Goal: Check status: Check status

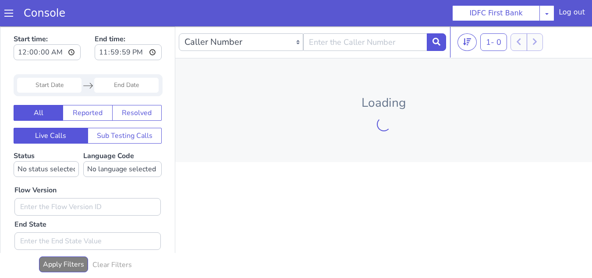
click at [47, 83] on input "Start Date" at bounding box center [49, 85] width 64 height 15
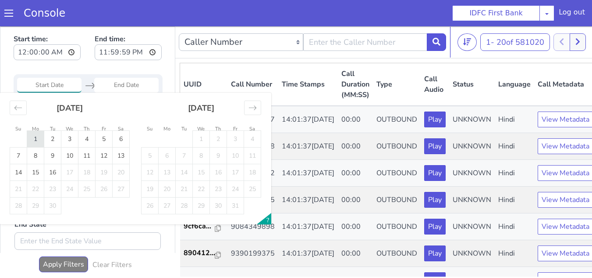
click at [38, 138] on td "1" at bounding box center [35, 139] width 17 height 17
type input "[DATE]"
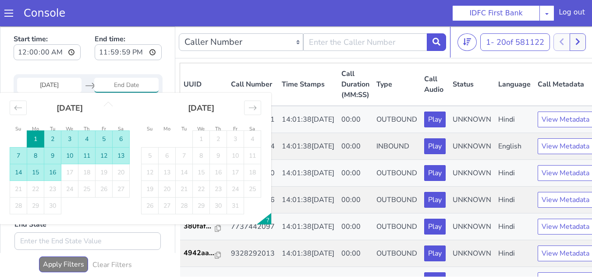
click at [57, 176] on td "16" at bounding box center [52, 172] width 17 height 17
type input "[DATE]"
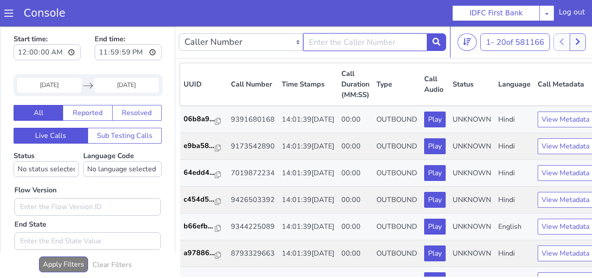
click at [345, 39] on input "text" at bounding box center [365, 42] width 125 height 18
paste input "7679076046"
type input "7679076046"
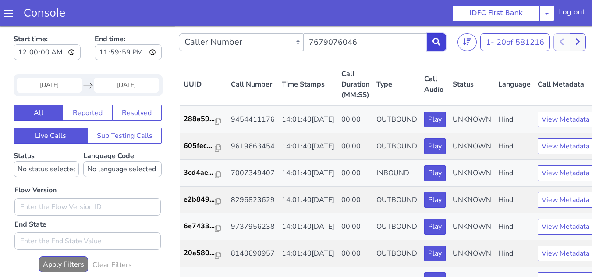
click at [435, 46] on icon at bounding box center [437, 42] width 8 height 8
click at [436, 46] on icon at bounding box center [437, 42] width 8 height 8
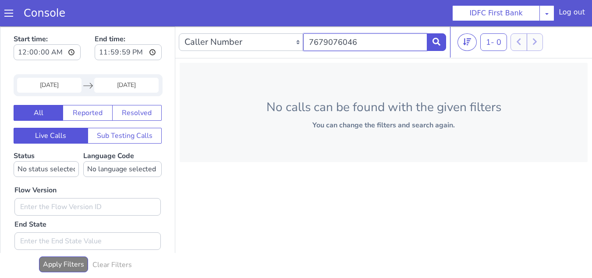
click at [365, 43] on input "7679076046" at bounding box center [365, 42] width 125 height 18
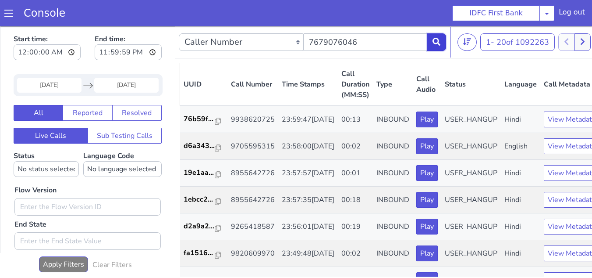
click at [433, 42] on icon at bounding box center [437, 42] width 8 height 8
click at [435, 43] on icon at bounding box center [437, 42] width 8 height 8
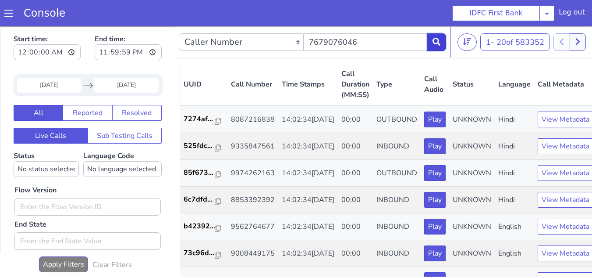
click at [435, 43] on icon at bounding box center [437, 42] width 8 height 8
